Goal: Task Accomplishment & Management: Complete application form

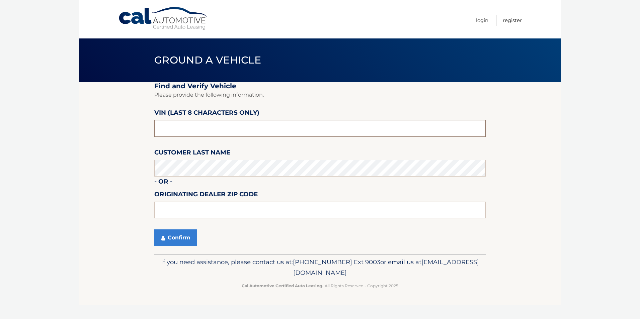
click at [192, 127] on input "text" at bounding box center [319, 128] width 331 height 17
type input "P*******"
type input "NPN80904"
click at [192, 207] on input "text" at bounding box center [319, 210] width 331 height 17
type input "01940"
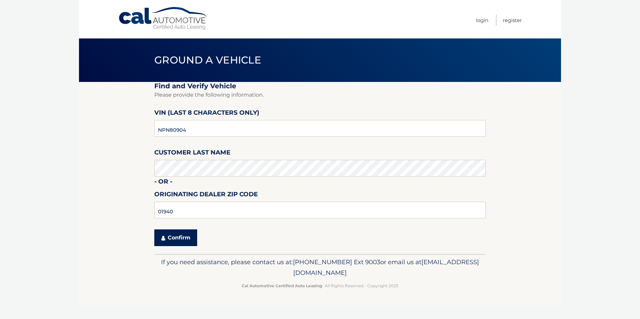
click at [182, 237] on button "Confirm" at bounding box center [175, 237] width 43 height 17
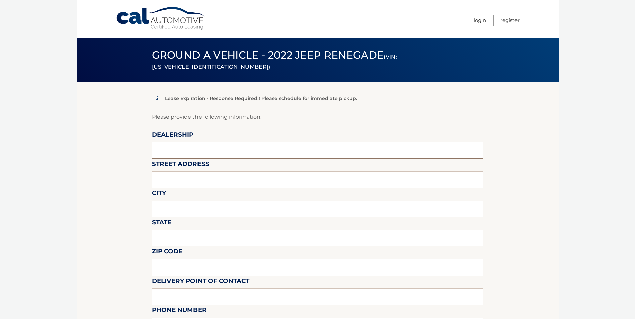
click at [195, 150] on input "text" at bounding box center [317, 150] width 331 height 17
type input "k"
type input "[PERSON_NAME] JEEP CHRYSLER"
click at [182, 183] on input "text" at bounding box center [317, 179] width 331 height 17
type input "353 BROADWAY"
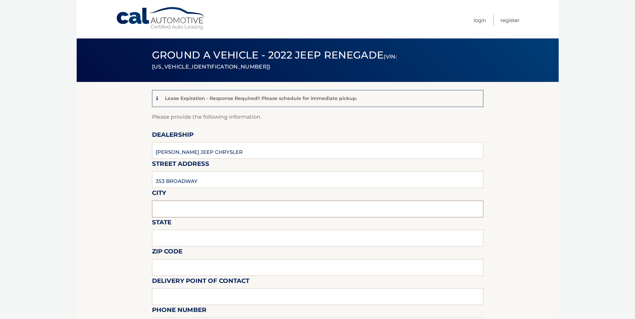
click at [357, 212] on input "text" at bounding box center [317, 209] width 331 height 17
type input "LYNNFIELD"
click at [406, 246] on input "text" at bounding box center [317, 238] width 331 height 17
type input "MA"
click at [216, 271] on input "text" at bounding box center [317, 267] width 331 height 17
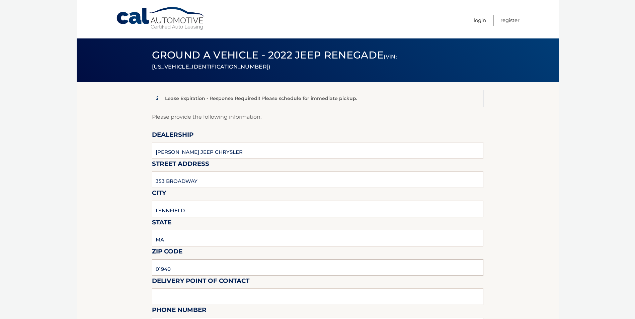
type input "01940"
drag, startPoint x: 532, startPoint y: 237, endPoint x: 486, endPoint y: 250, distance: 48.5
click at [236, 303] on input "text" at bounding box center [317, 296] width 331 height 17
type input "[PERSON_NAME]"
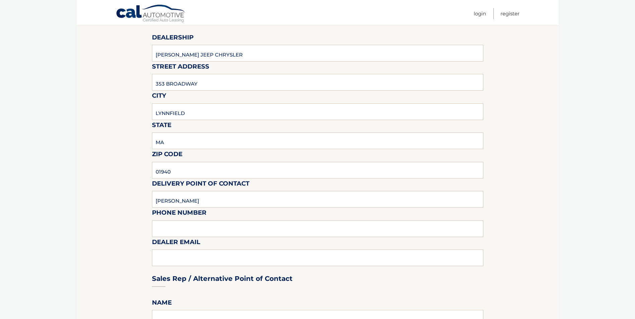
scroll to position [100, 0]
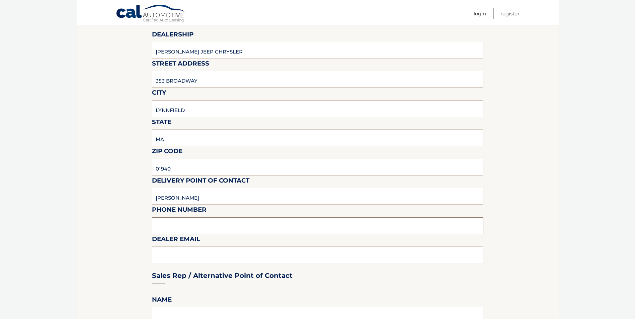
click at [232, 230] on input "text" at bounding box center [317, 225] width 331 height 17
type input "7815816000"
click at [219, 255] on div "Sales Rep / Alternative Point of Contact" at bounding box center [317, 263] width 331 height 47
drag, startPoint x: 192, startPoint y: 254, endPoint x: 146, endPoint y: 269, distance: 48.2
click at [192, 254] on div "Sales Rep / Alternative Point of Contact" at bounding box center [317, 263] width 331 height 47
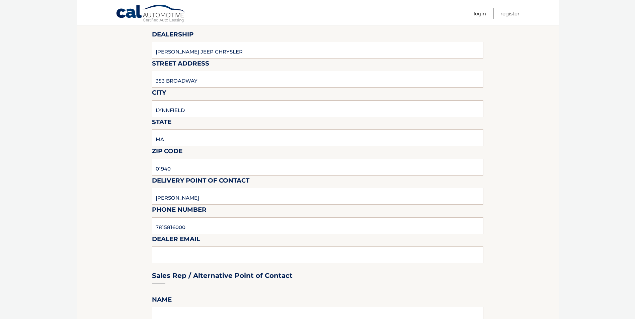
click at [170, 256] on div "Sales Rep / Alternative Point of Contact" at bounding box center [317, 263] width 331 height 47
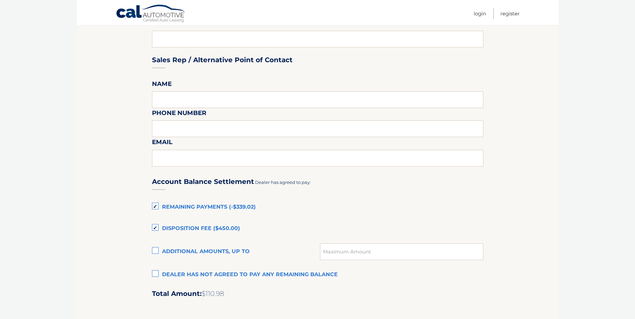
scroll to position [335, 0]
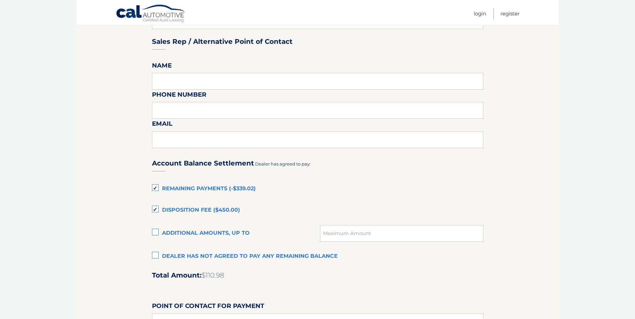
click at [161, 253] on label "Dealer has not agreed to pay any remaining balance" at bounding box center [317, 256] width 331 height 13
click at [0, 0] on input "Dealer has not agreed to pay any remaining balance" at bounding box center [0, 0] width 0 height 0
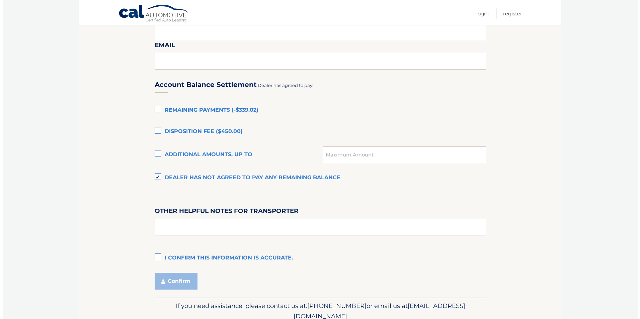
scroll to position [435, 0]
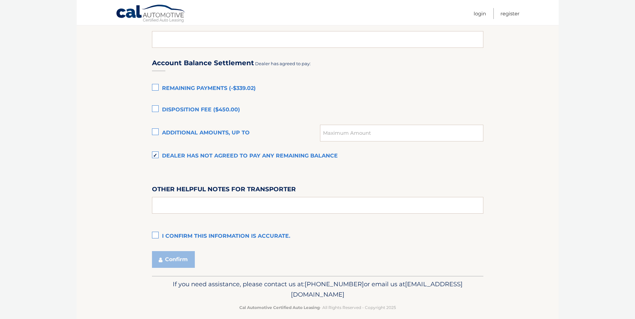
click at [155, 234] on label "I confirm this information is accurate." at bounding box center [317, 236] width 331 height 13
click at [0, 0] on input "I confirm this information is accurate." at bounding box center [0, 0] width 0 height 0
click at [181, 261] on button "Confirm" at bounding box center [173, 259] width 43 height 17
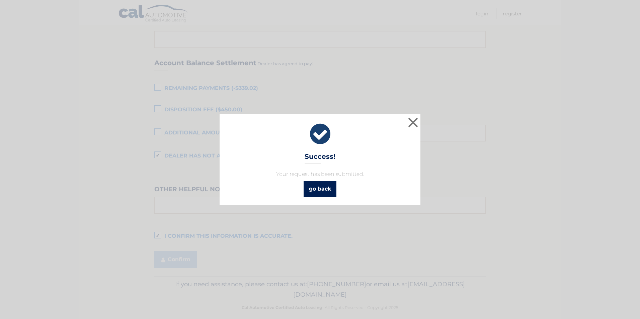
click at [316, 186] on link "go back" at bounding box center [319, 189] width 33 height 16
